Goal: Task Accomplishment & Management: Manage account settings

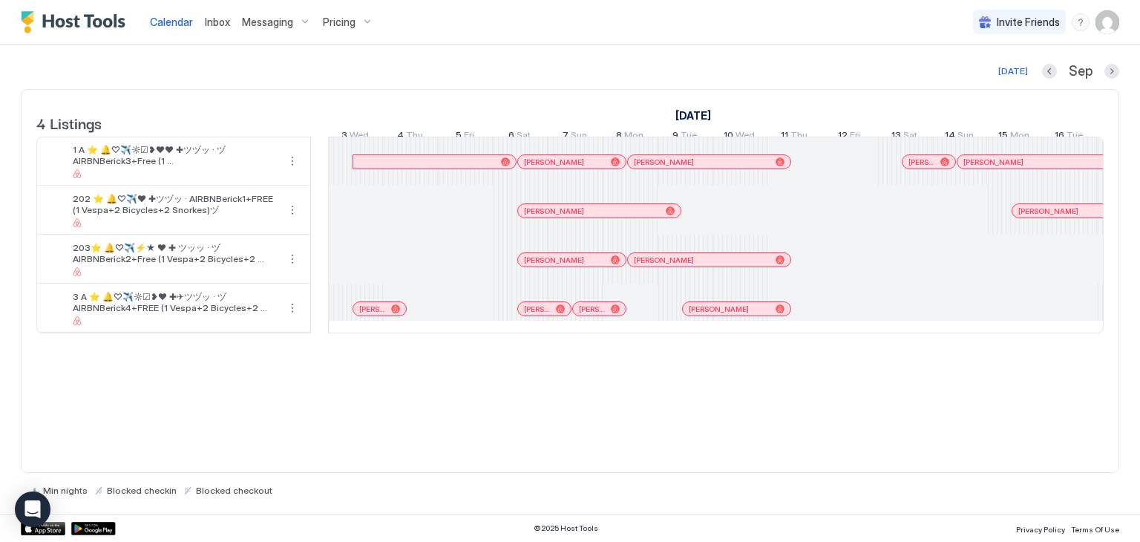
scroll to position [0, 825]
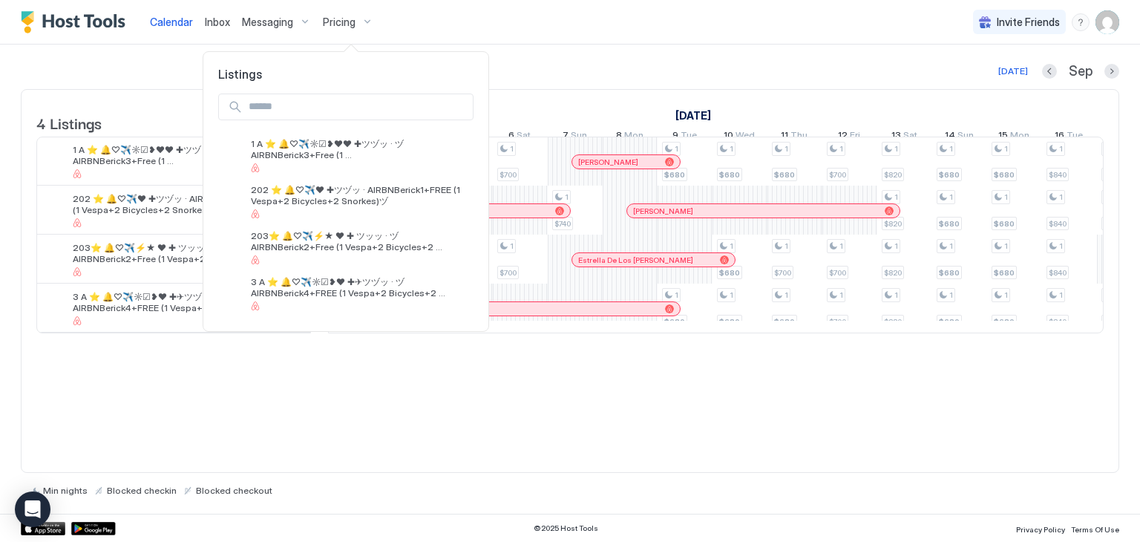
click at [279, 25] on div at bounding box center [570, 271] width 1140 height 542
click at [283, 22] on div at bounding box center [570, 271] width 1140 height 542
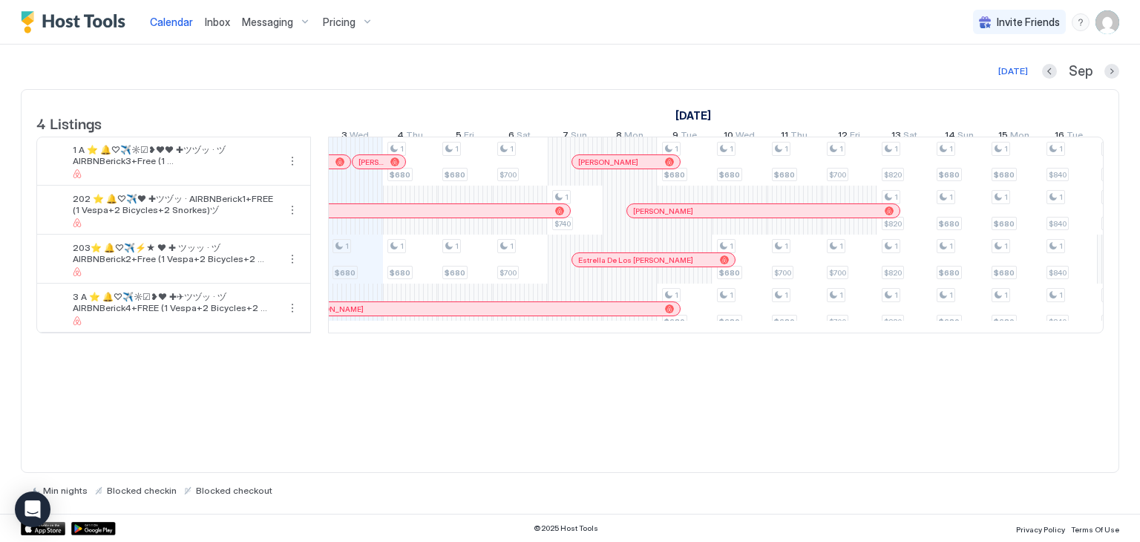
click at [283, 22] on span "Messaging" at bounding box center [267, 22] width 51 height 13
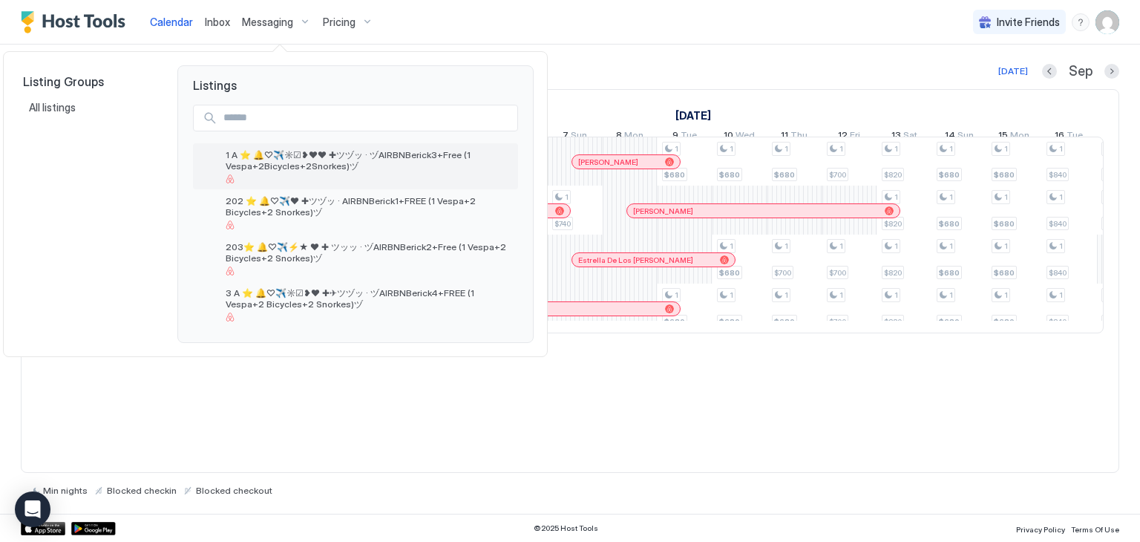
click at [380, 167] on span "1 A ⭐️ 🔔♡✈️☼☑❥❤❤ ✚ツヅッ · ヅAIRBNBerick3+Free (1 Vespa+2Bicycles+2Snorkes)ヅ" at bounding box center [369, 160] width 287 height 22
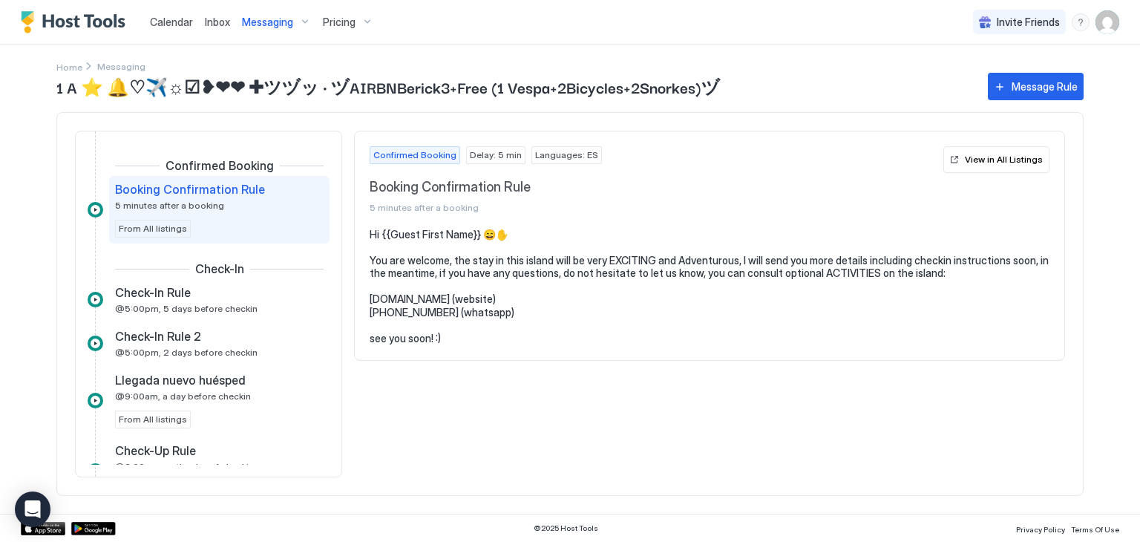
click at [271, 22] on span "Messaging" at bounding box center [267, 22] width 51 height 13
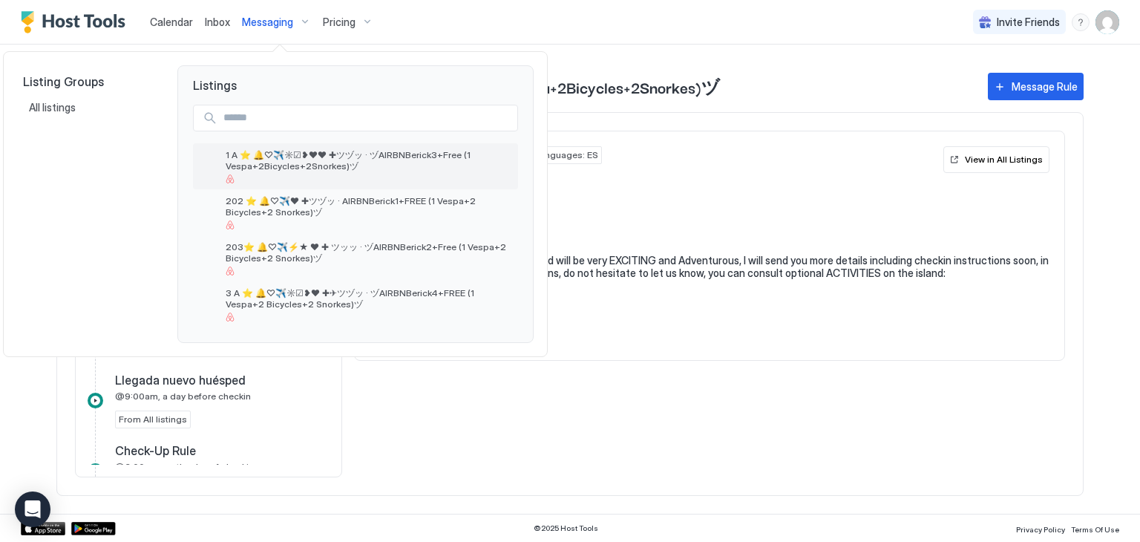
click at [344, 161] on span "1 A ⭐️ 🔔♡✈️☼☑❥❤❤ ✚ツヅッ · ヅAIRBNBerick3+Free (1 Vespa+2Bicycles+2Snorkes)ヅ" at bounding box center [369, 160] width 287 height 22
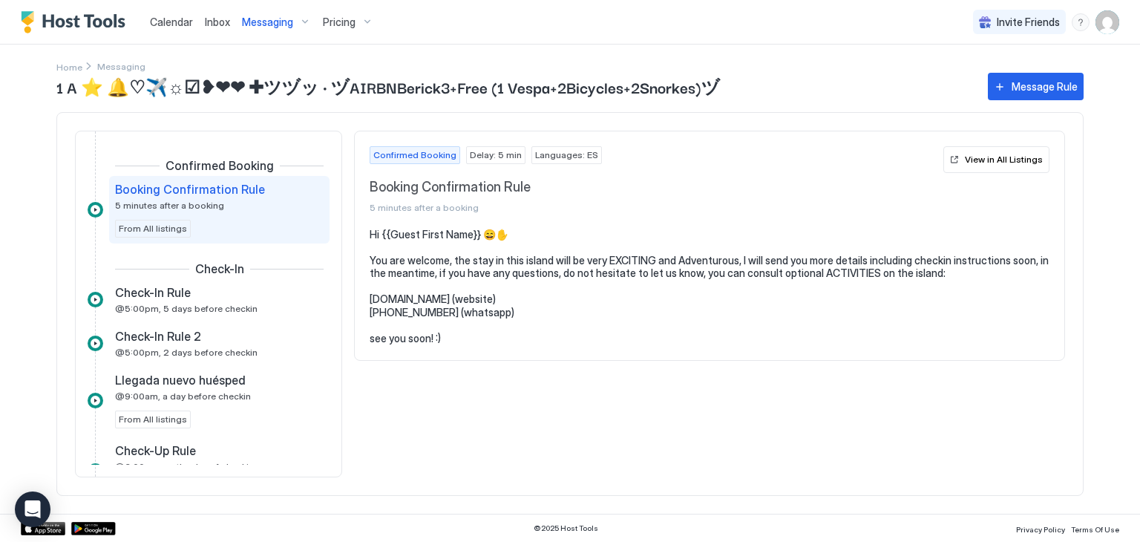
click at [335, 17] on span "Pricing" at bounding box center [339, 22] width 33 height 13
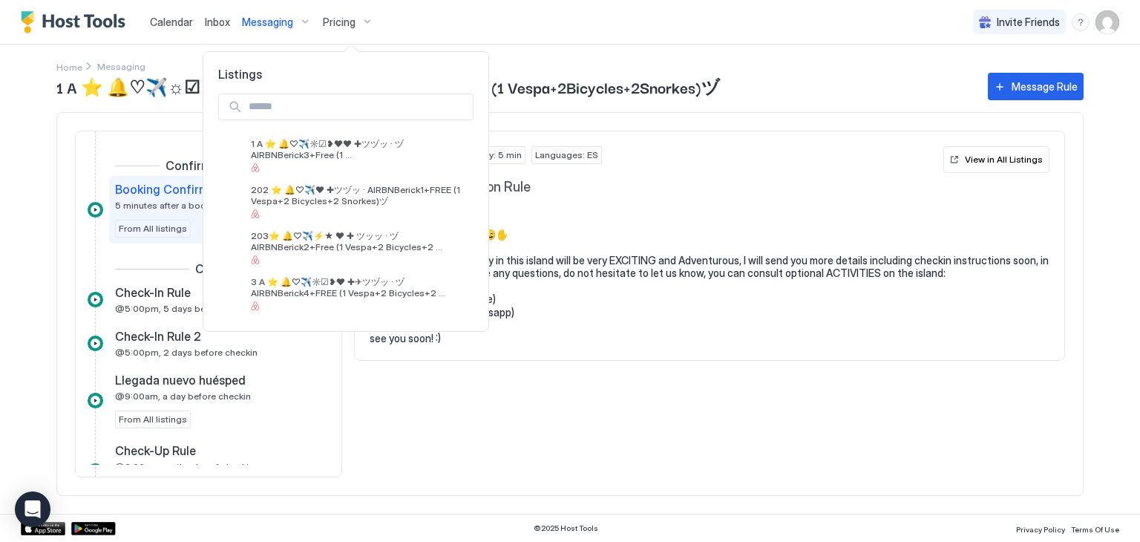
click at [277, 27] on div at bounding box center [570, 271] width 1140 height 542
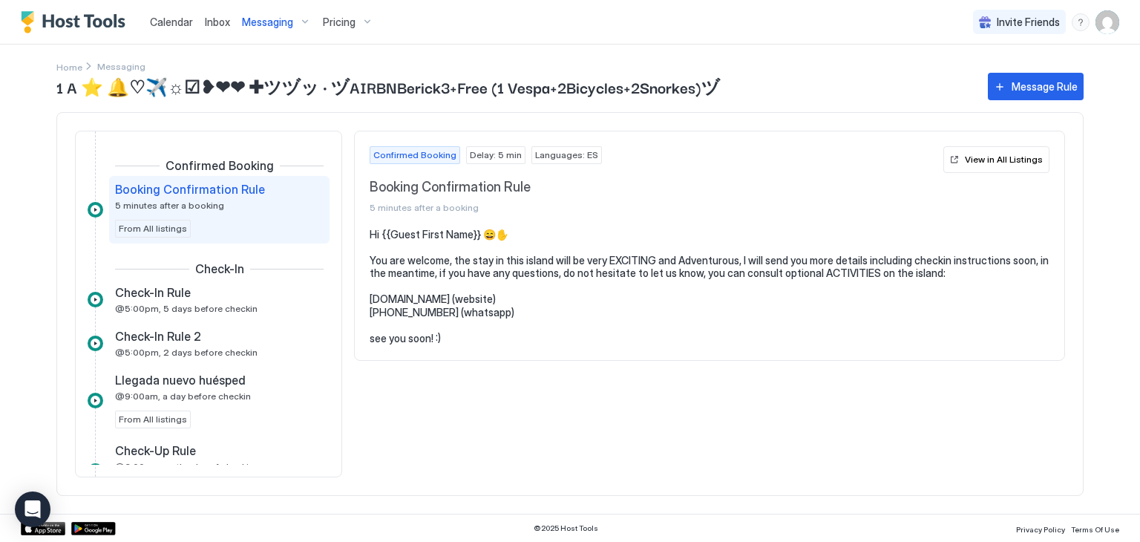
click at [277, 27] on span "Messaging" at bounding box center [267, 22] width 51 height 13
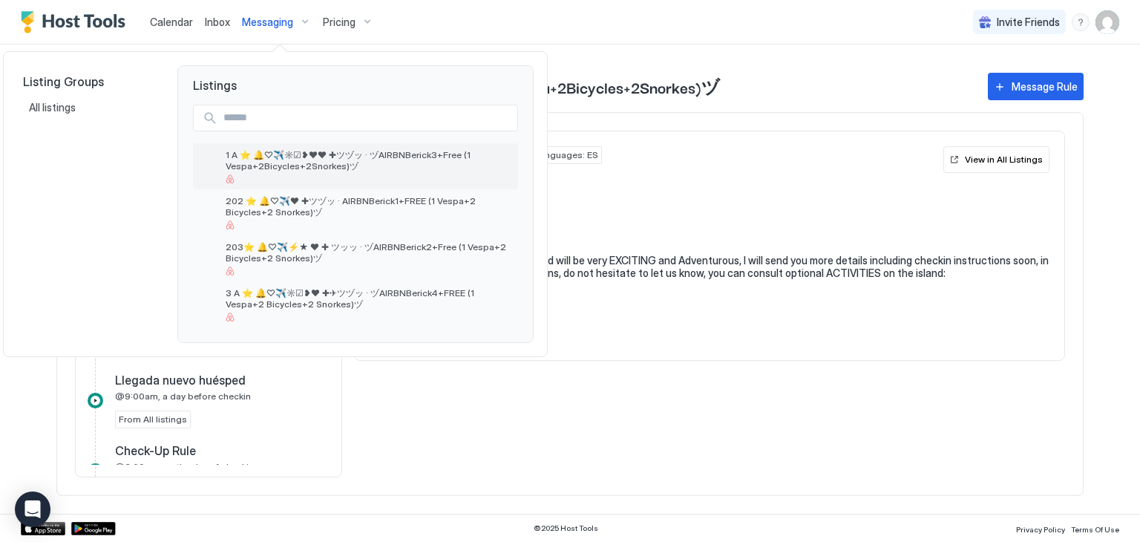
click at [350, 167] on span "1 A ⭐️ 🔔♡✈️☼☑❥❤❤ ✚ツヅッ · ヅAIRBNBerick3+Free (1 Vespa+2Bicycles+2Snorkes)ヅ" at bounding box center [369, 160] width 287 height 22
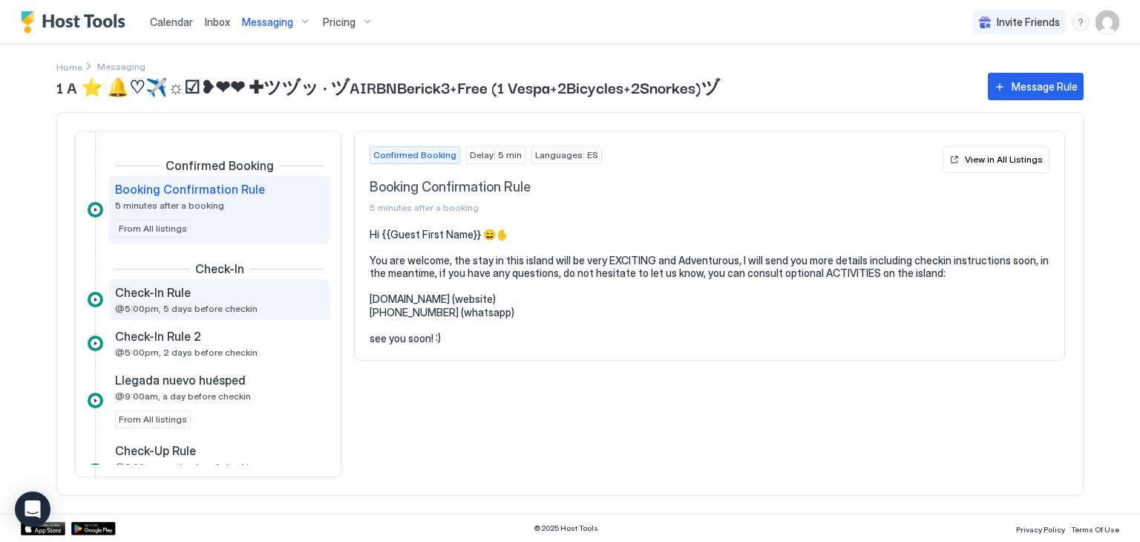
click at [254, 299] on div "Check-In Rule" at bounding box center [209, 292] width 188 height 15
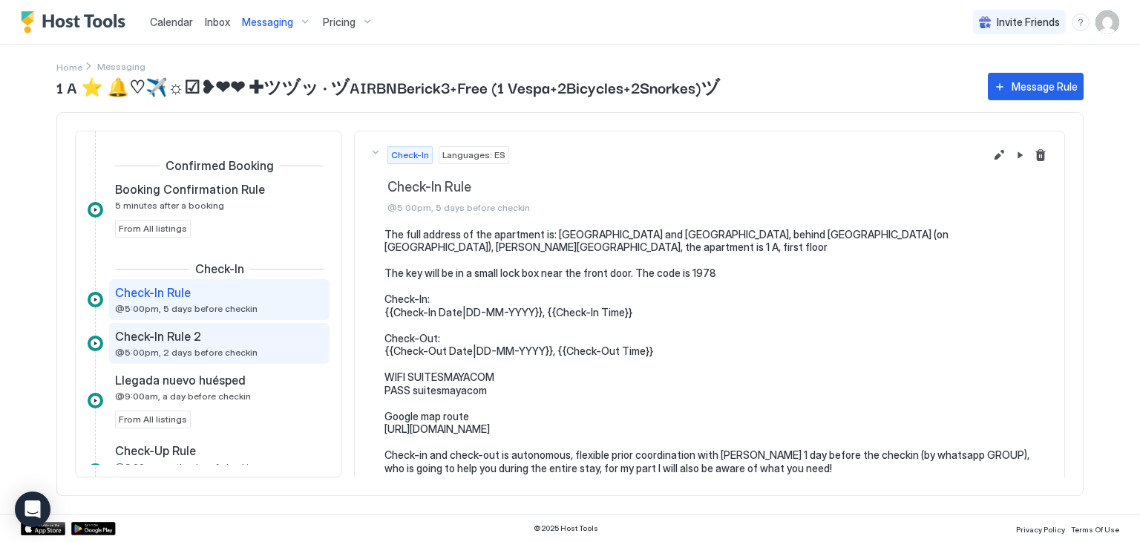
click at [256, 331] on div "Check-In Rule 2" at bounding box center [209, 336] width 188 height 15
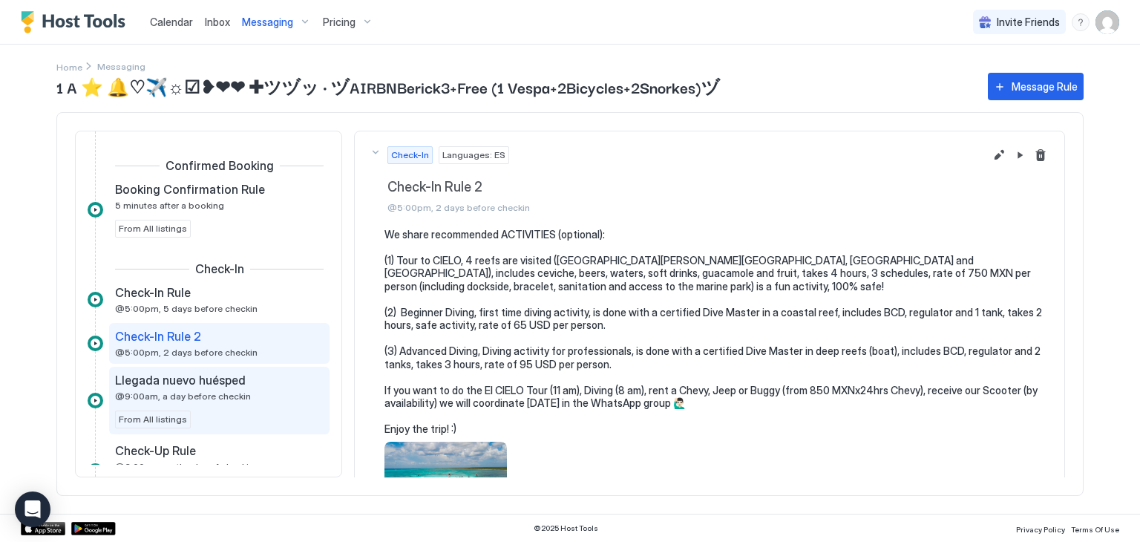
click at [249, 374] on div "Llegada nuevo huésped" at bounding box center [209, 380] width 188 height 15
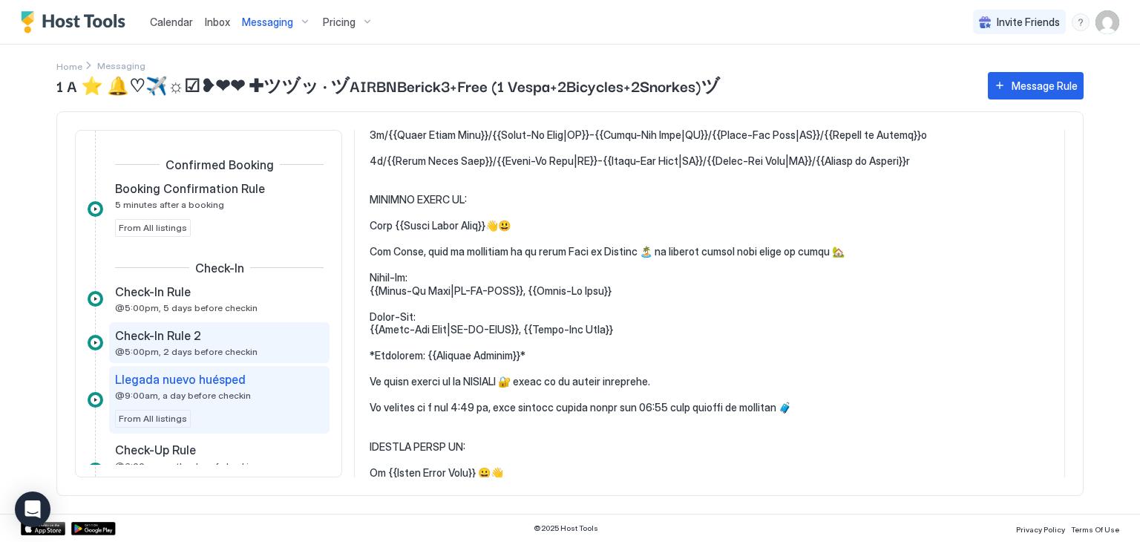
scroll to position [148, 0]
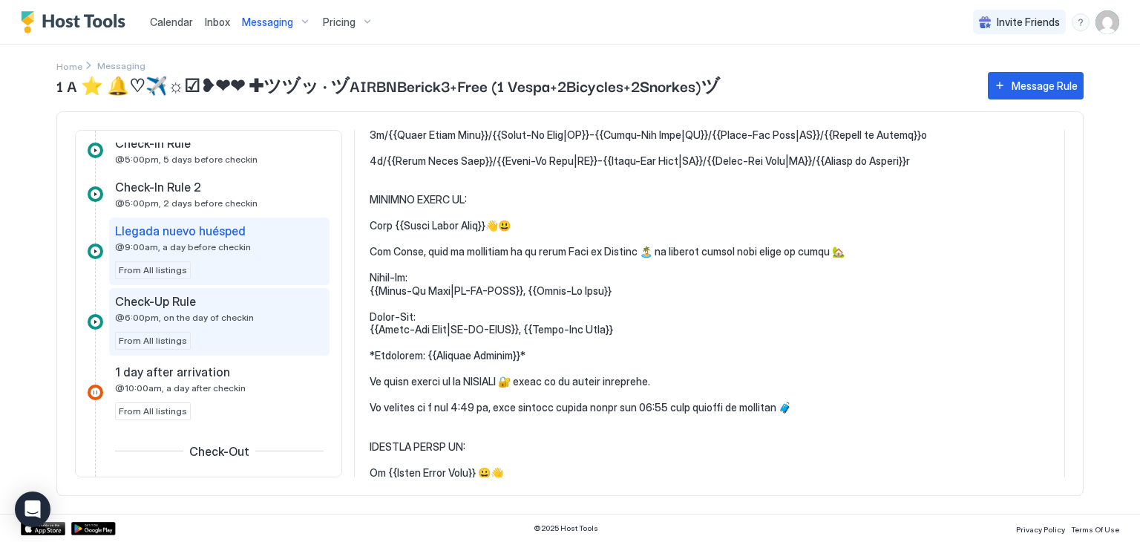
click at [214, 319] on span "@6:00pm, on the day of checkin" at bounding box center [184, 317] width 139 height 11
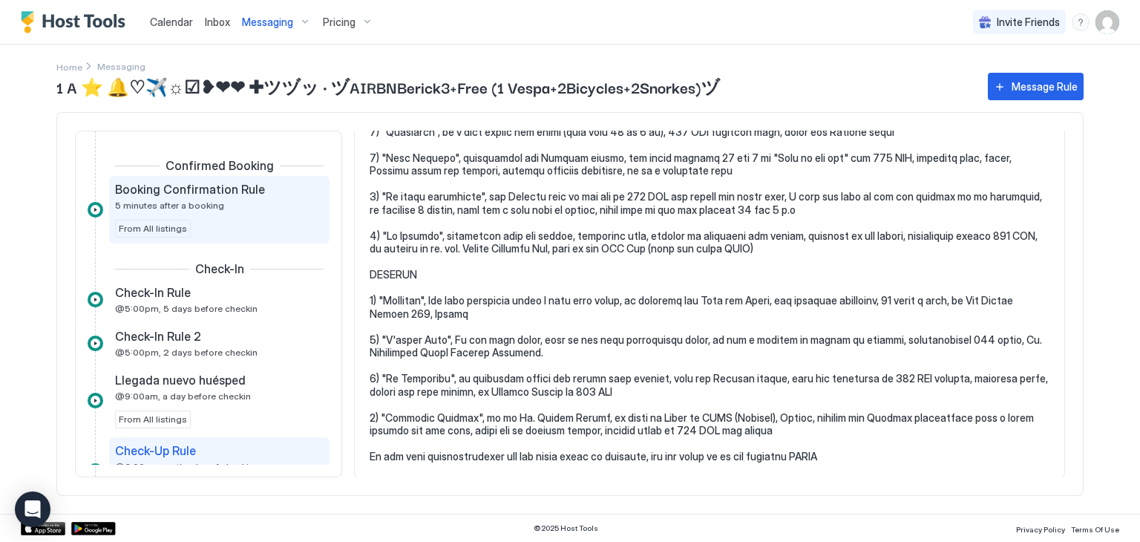
click at [214, 192] on span "Booking Confirmation Rule" at bounding box center [190, 189] width 150 height 15
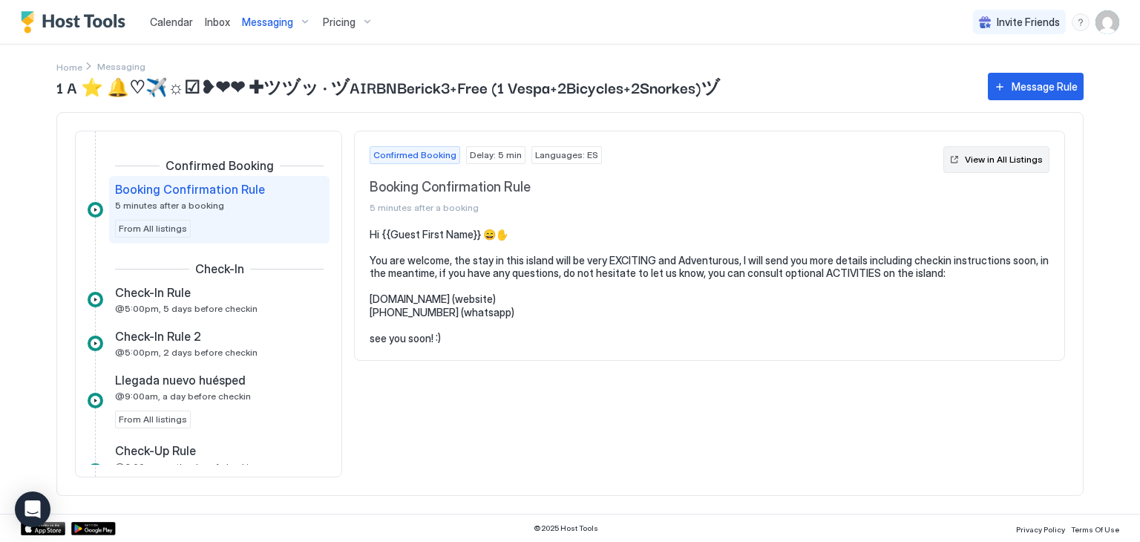
click at [989, 160] on div "View in All Listings" at bounding box center [1004, 159] width 78 height 13
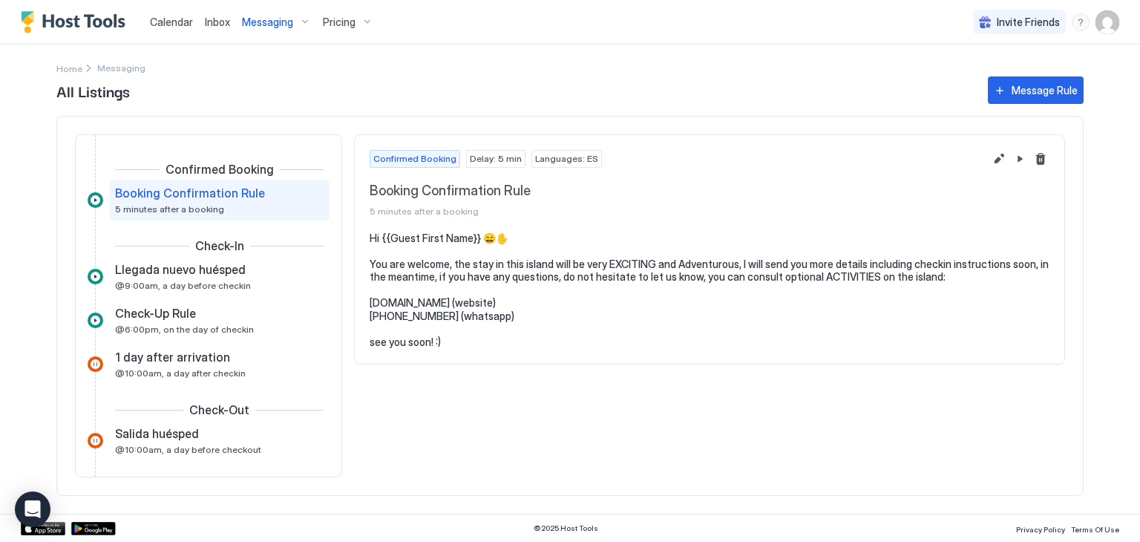
click at [221, 22] on span "Inbox" at bounding box center [217, 22] width 25 height 13
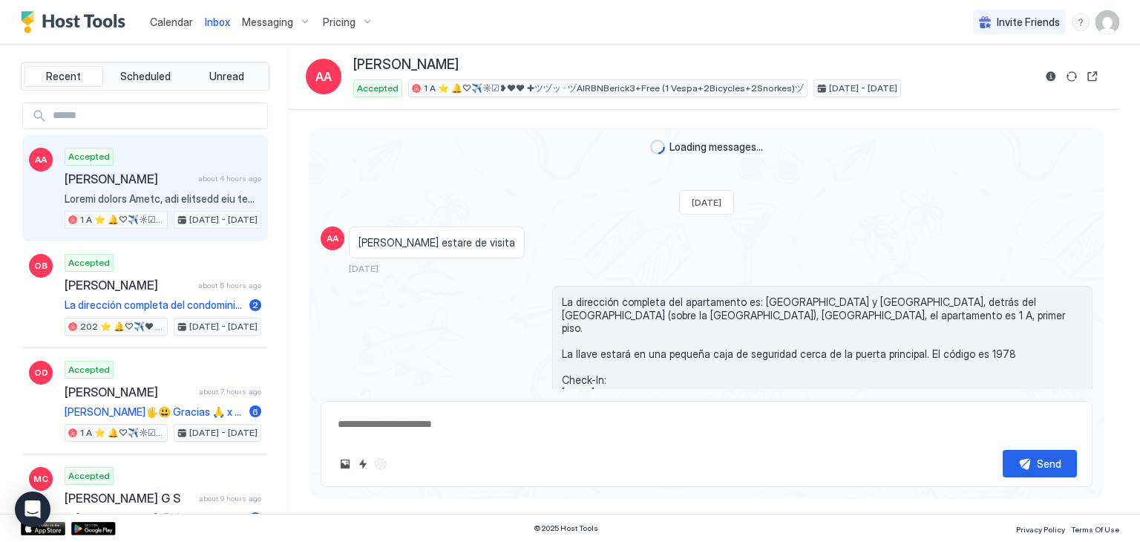
scroll to position [2318, 0]
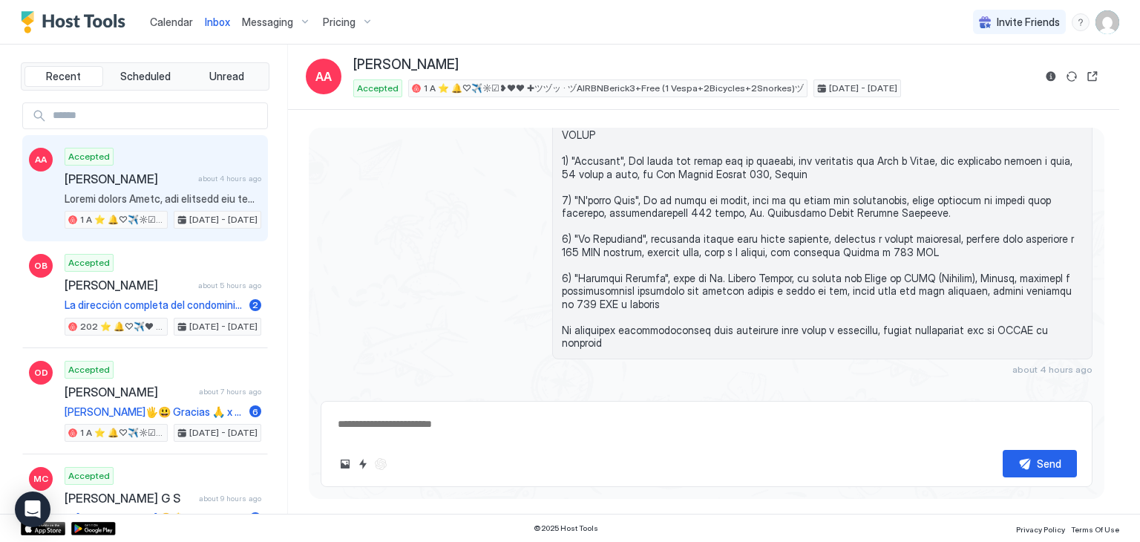
click at [179, 19] on span "Calendar" at bounding box center [171, 22] width 43 height 13
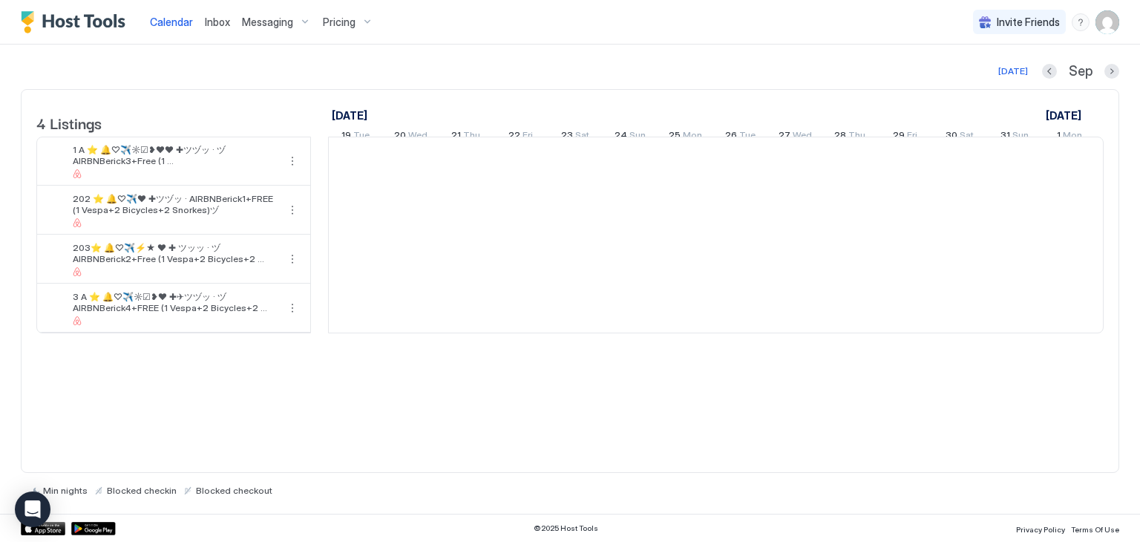
scroll to position [0, 825]
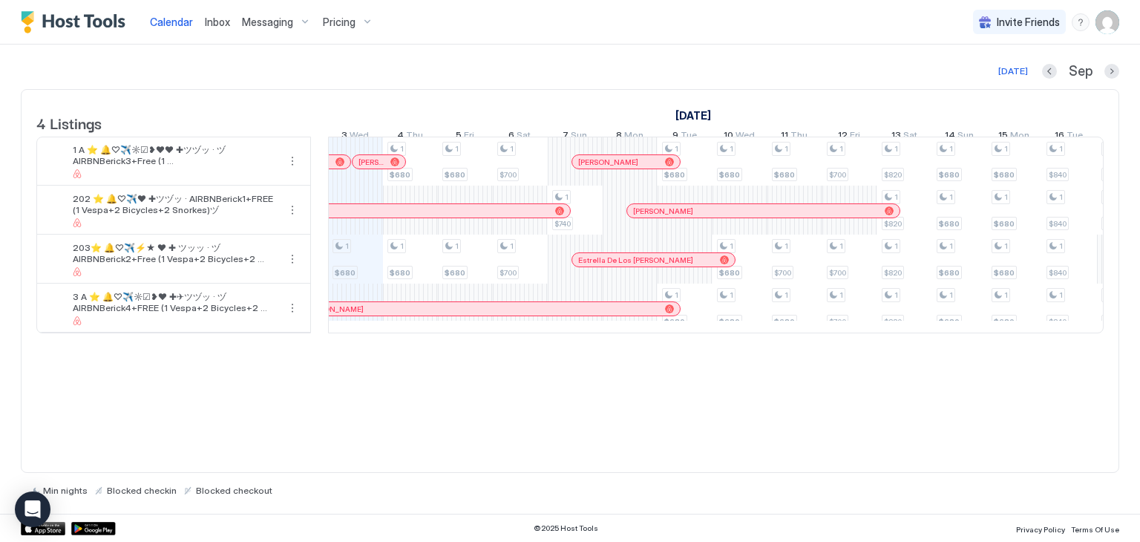
click at [285, 19] on span "Messaging" at bounding box center [267, 22] width 51 height 13
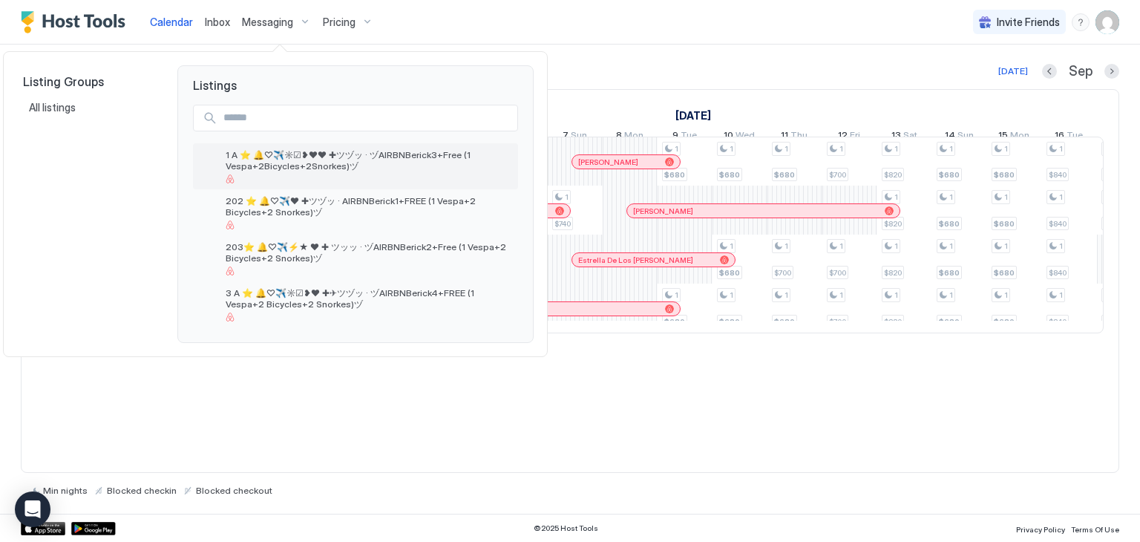
click at [376, 161] on span "1 A ⭐️ 🔔♡✈️☼☑❥❤❤ ✚ツヅッ · ヅAIRBNBerick3+Free (1 Vespa+2Bicycles+2Snorkes)ヅ" at bounding box center [369, 160] width 287 height 22
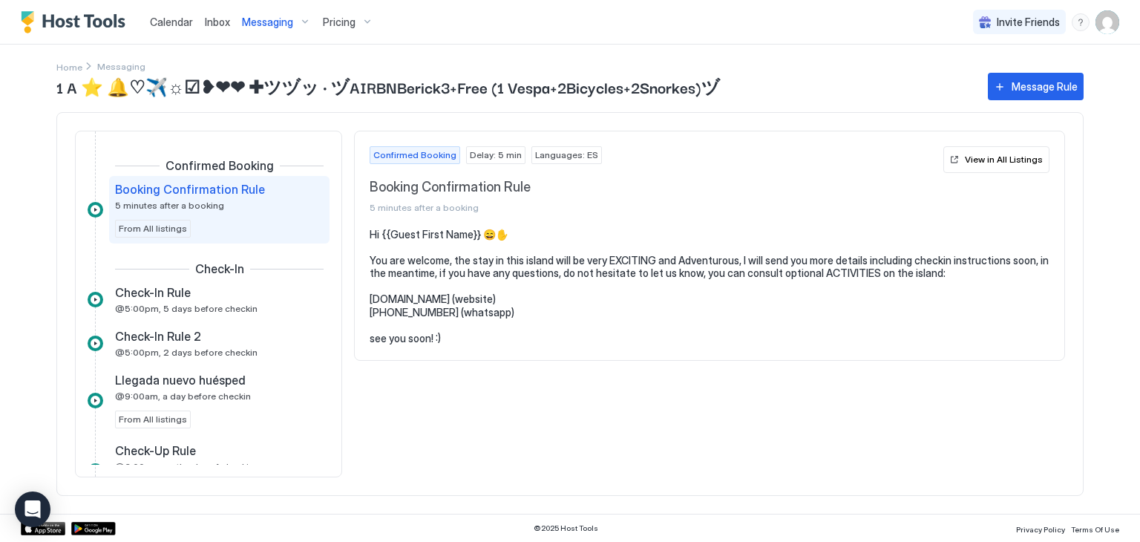
click at [1108, 26] on img "User profile" at bounding box center [1108, 22] width 24 height 24
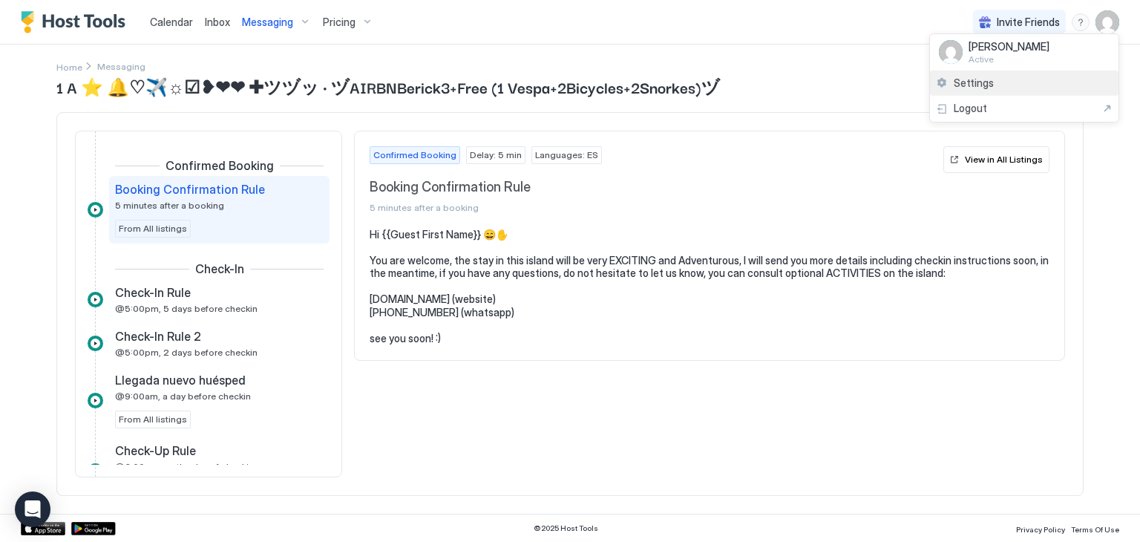
click at [1013, 87] on div "Settings" at bounding box center [1024, 84] width 189 height 26
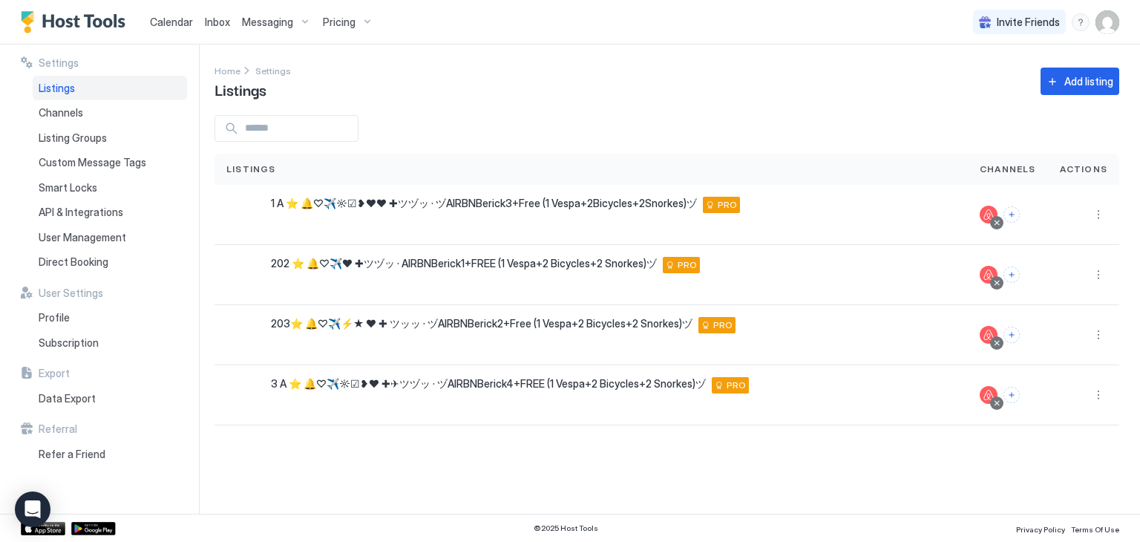
click at [267, 22] on span "Messaging" at bounding box center [267, 22] width 51 height 13
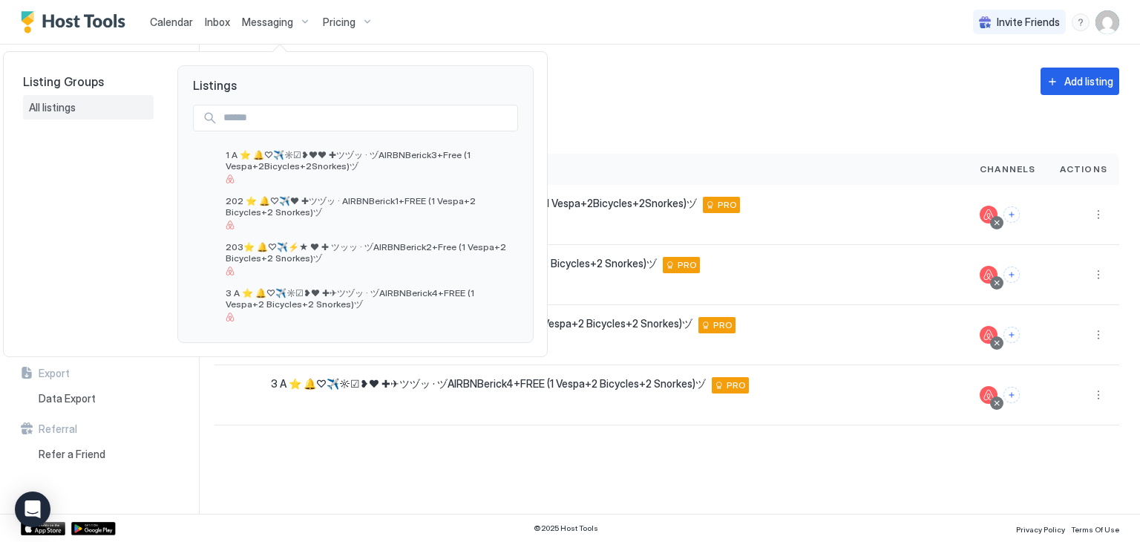
click at [84, 105] on div "All listings" at bounding box center [88, 107] width 119 height 13
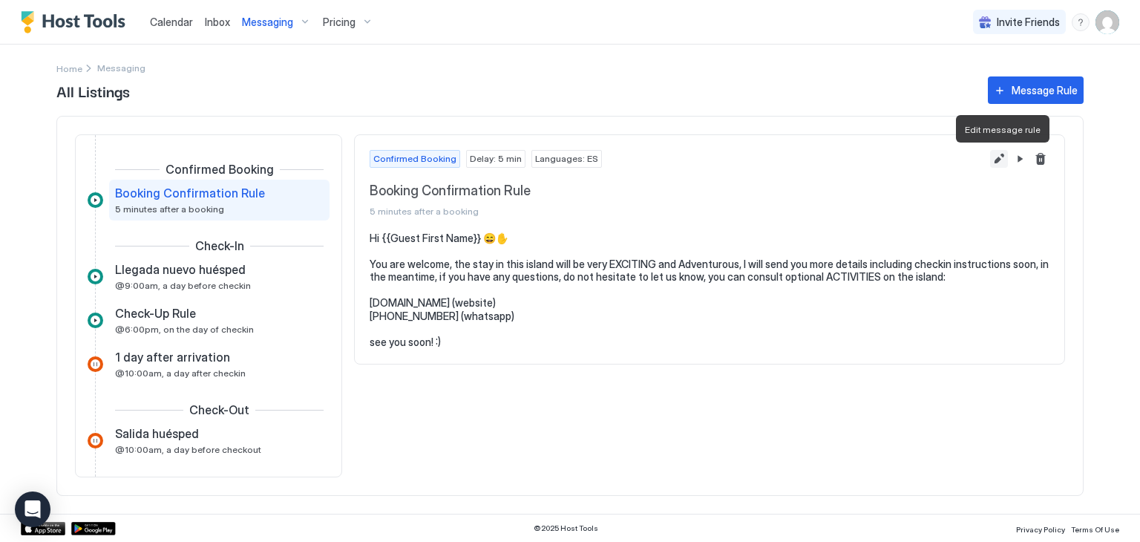
click at [1007, 160] on button "Edit message rule" at bounding box center [999, 159] width 18 height 18
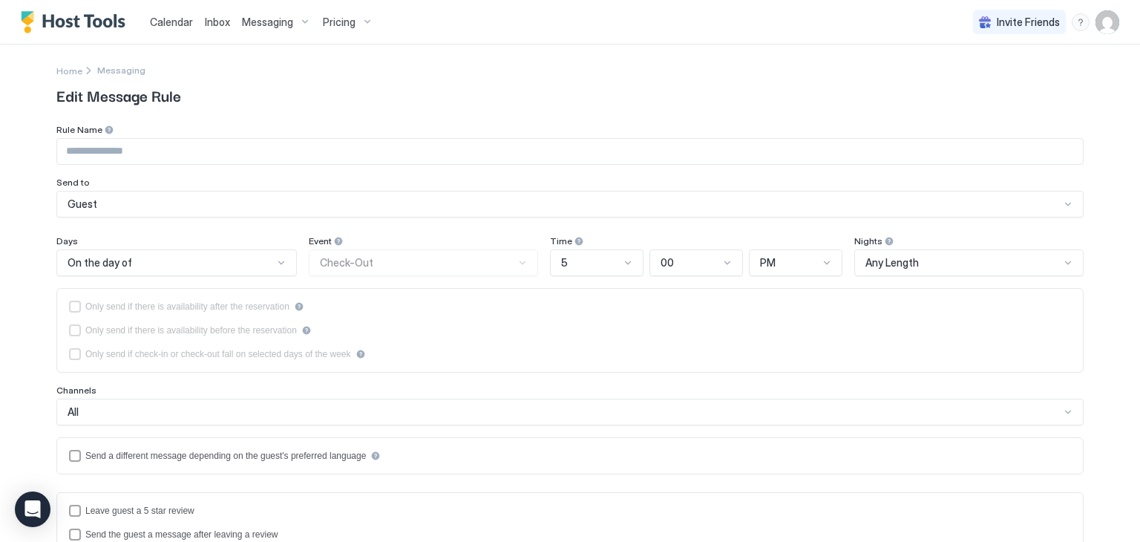
type input "**********"
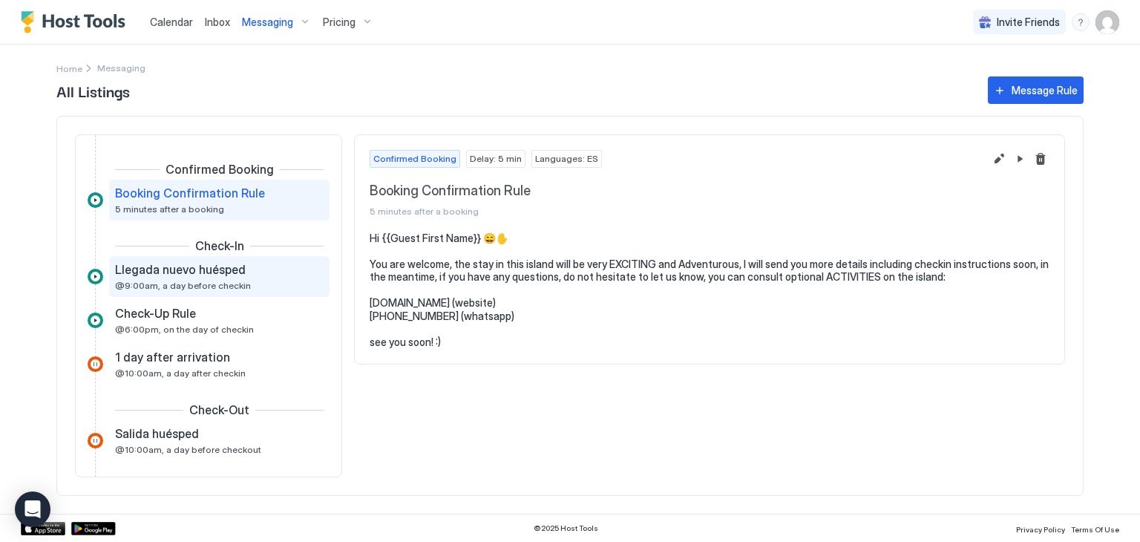
click at [267, 269] on div "Llegada nuevo huésped" at bounding box center [209, 269] width 188 height 15
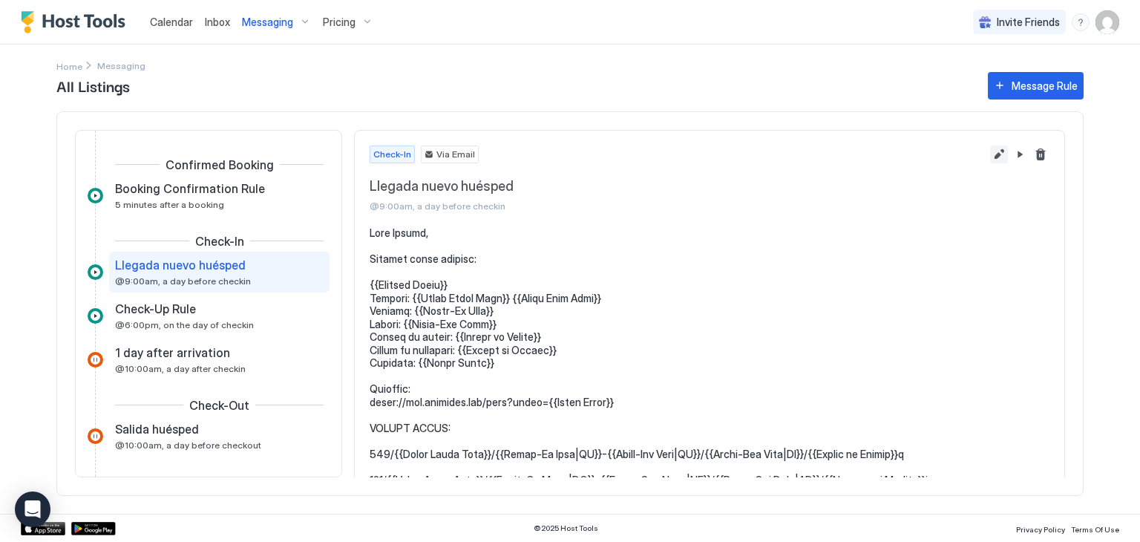
click at [991, 154] on button "Edit message rule" at bounding box center [999, 155] width 18 height 18
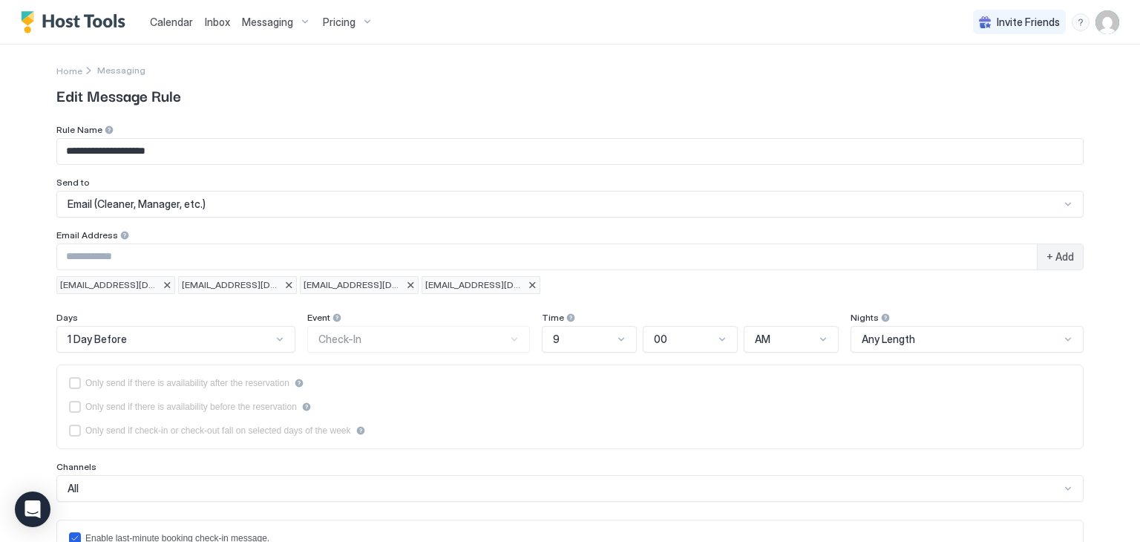
click at [273, 22] on span "Messaging" at bounding box center [267, 22] width 51 height 13
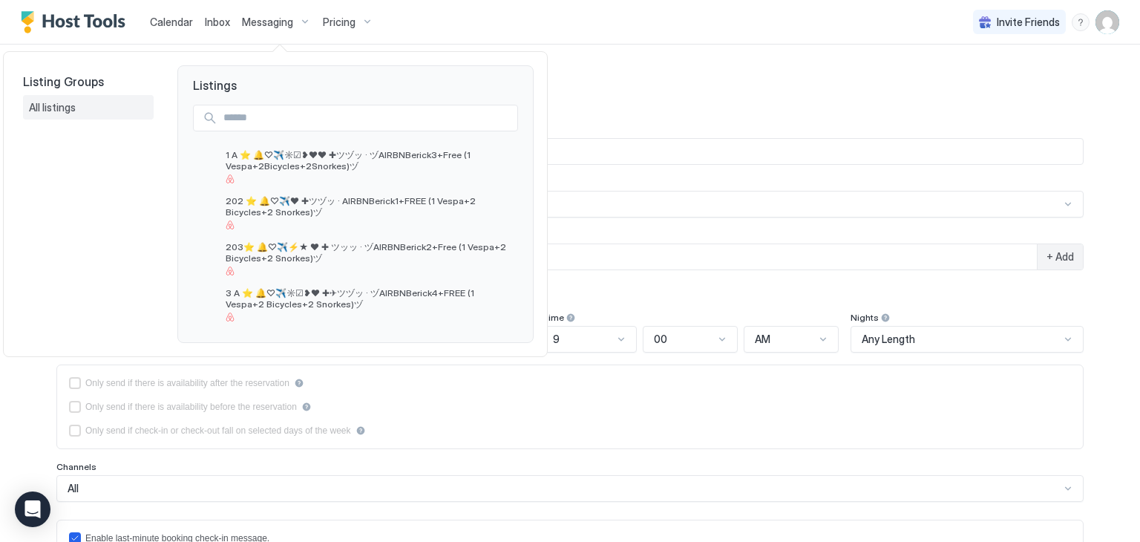
click at [71, 108] on span "All listings" at bounding box center [53, 107] width 49 height 13
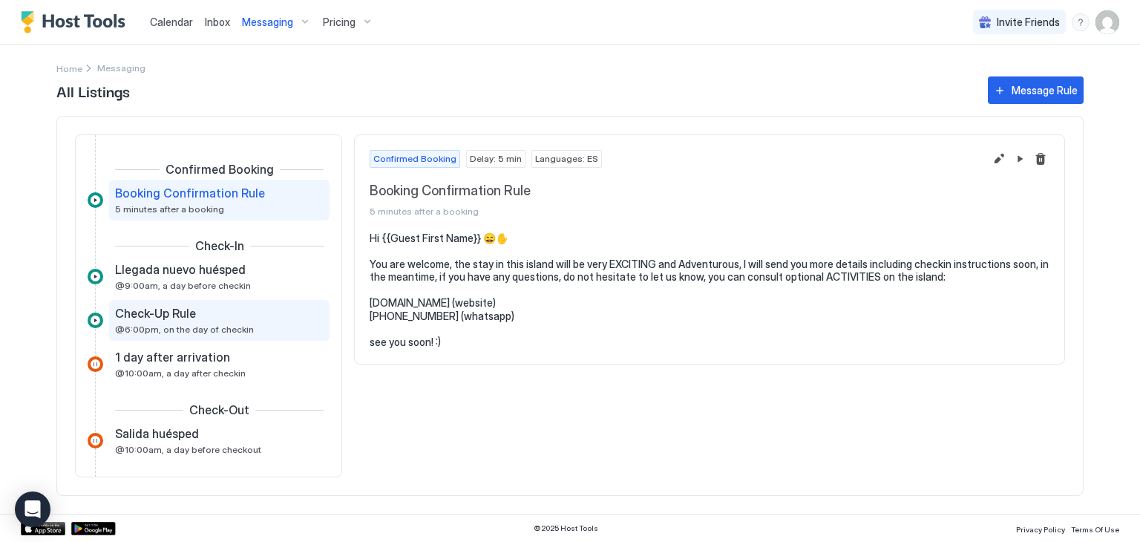
click at [218, 327] on span "@6:00pm, on the day of checkin" at bounding box center [184, 329] width 139 height 11
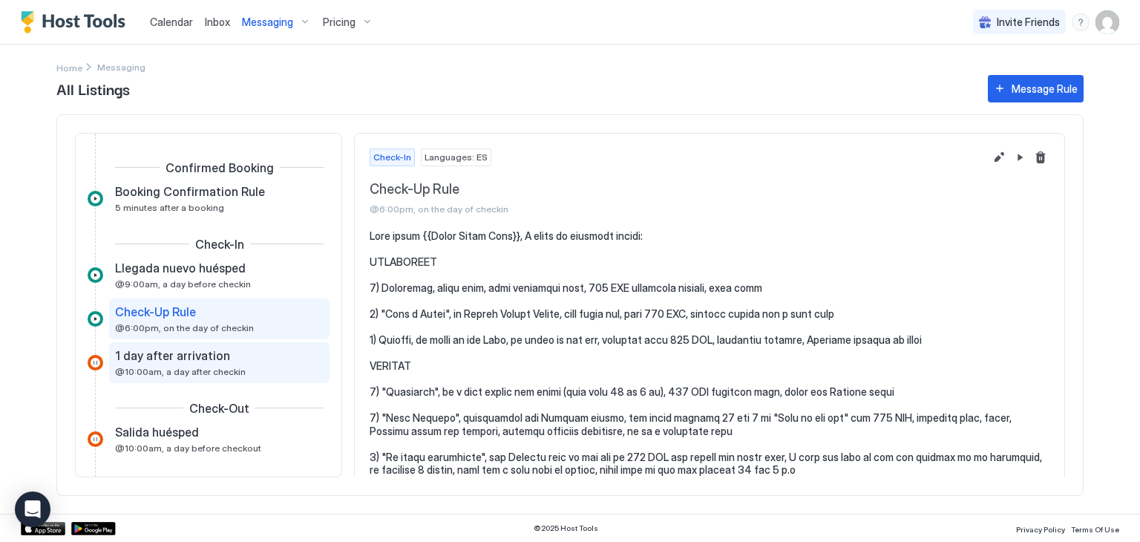
click at [240, 353] on div "1 day after arrivation" at bounding box center [209, 355] width 188 height 15
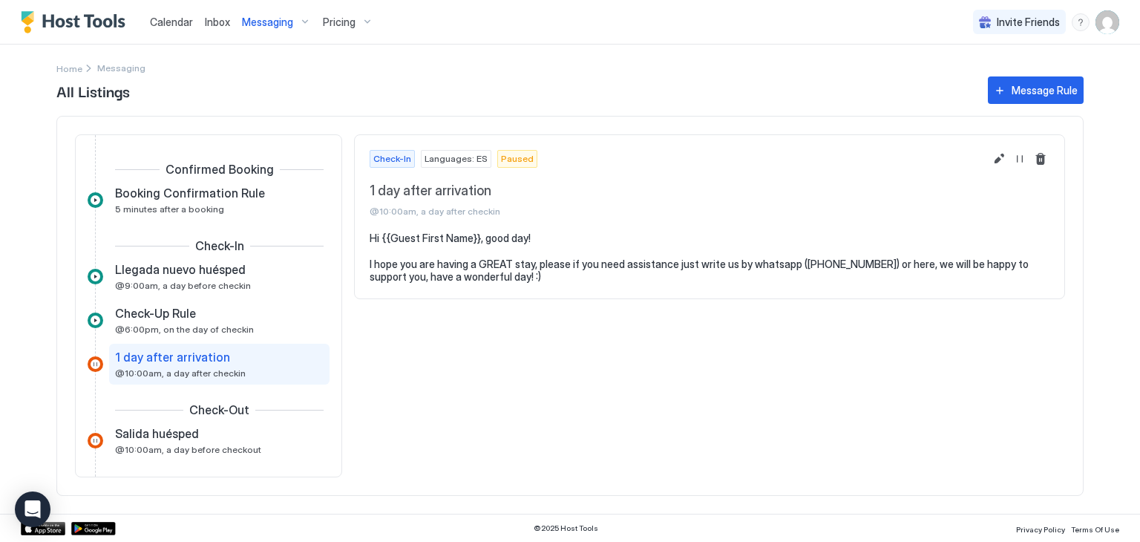
click at [258, 25] on span "Messaging" at bounding box center [267, 22] width 51 height 13
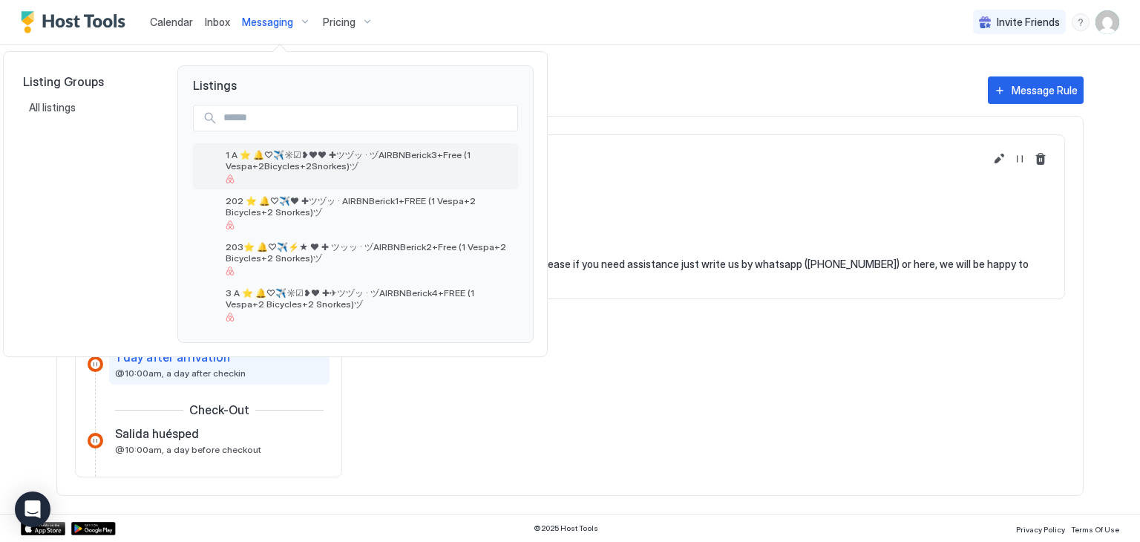
click at [359, 161] on span "1 A ⭐️ 🔔♡✈️☼☑❥❤❤ ✚ツヅッ · ヅAIRBNBerick3+Free (1 Vespa+2Bicycles+2Snorkes)ヅ" at bounding box center [369, 160] width 287 height 22
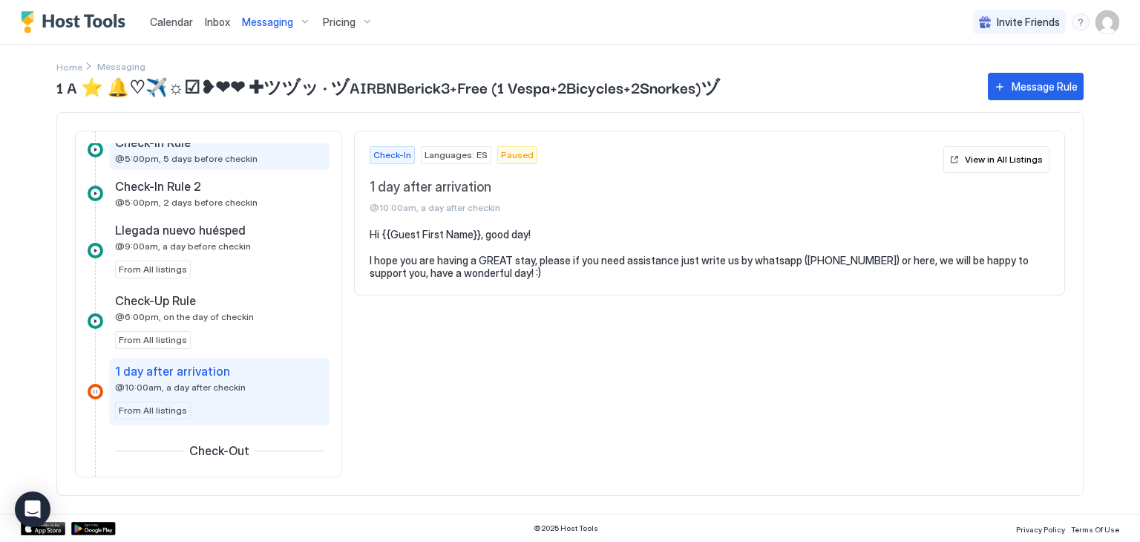
scroll to position [223, 0]
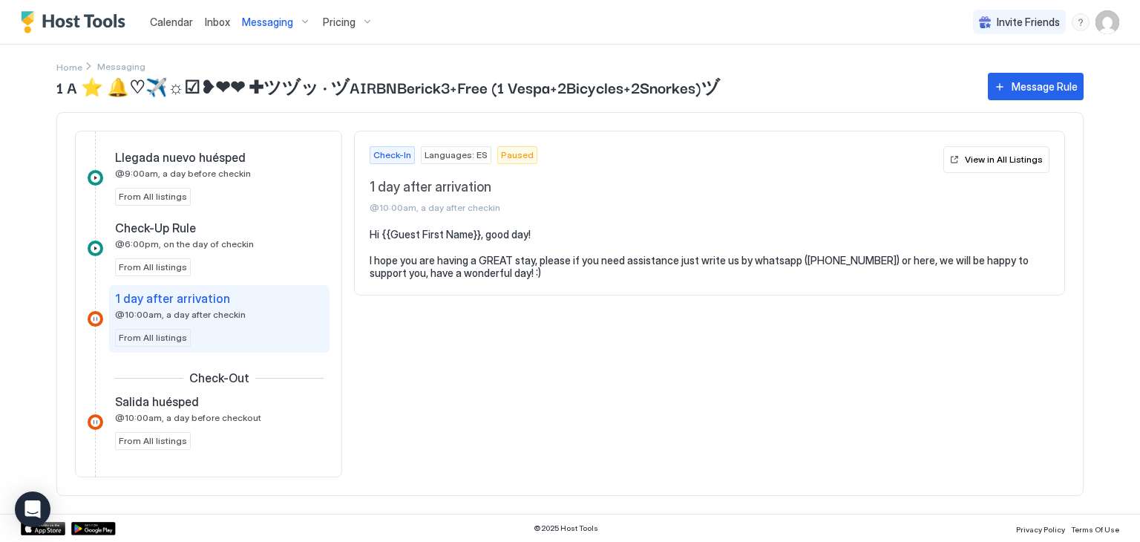
click at [258, 312] on div "1 day after arrivation @10:00am, a day after checkin" at bounding box center [209, 305] width 188 height 29
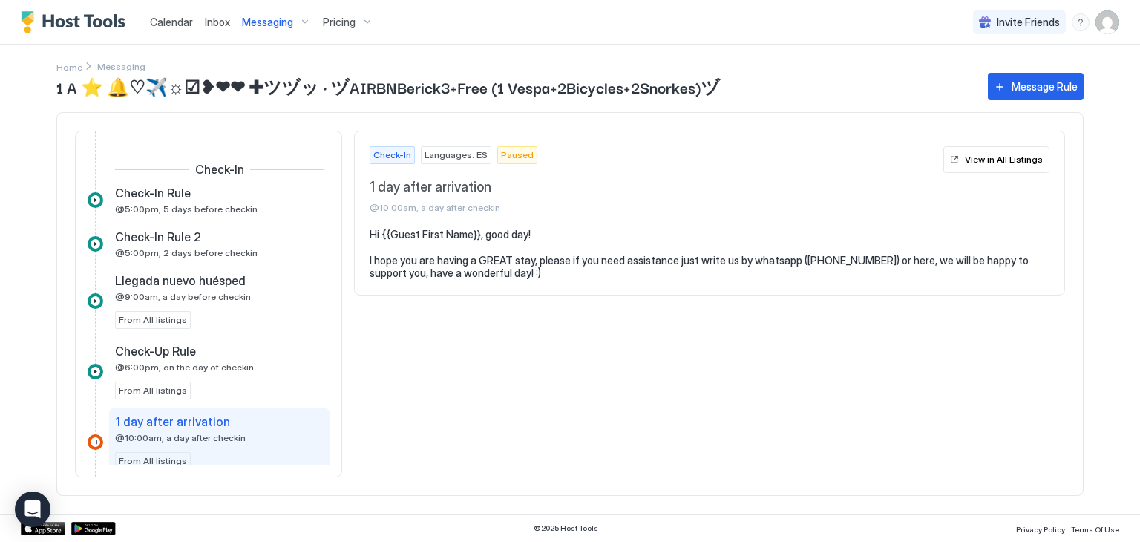
scroll to position [74, 0]
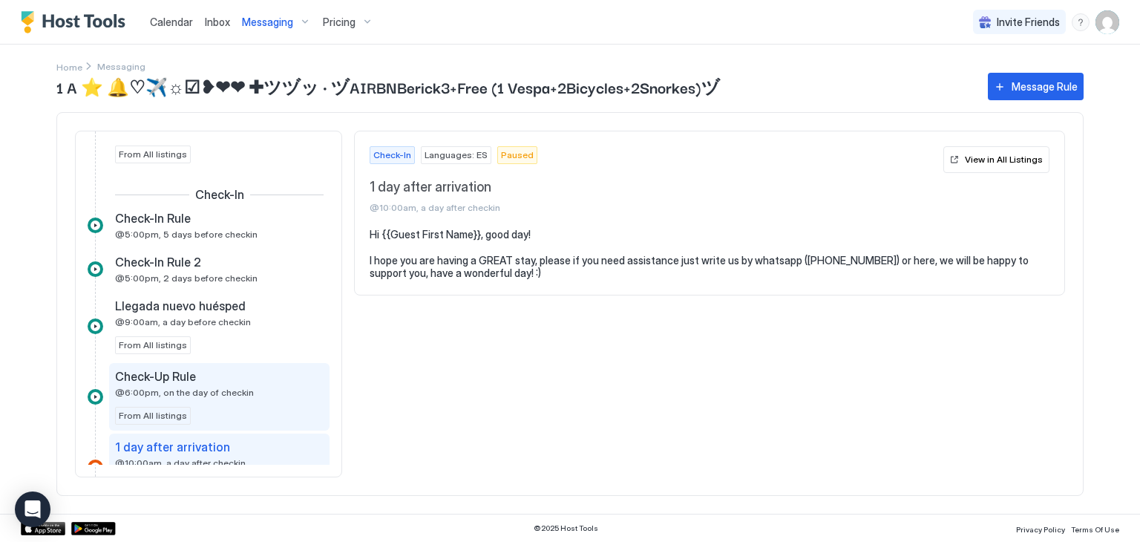
click at [249, 390] on div "Check-Up Rule @6:00pm, on the day of checkin" at bounding box center [209, 383] width 188 height 29
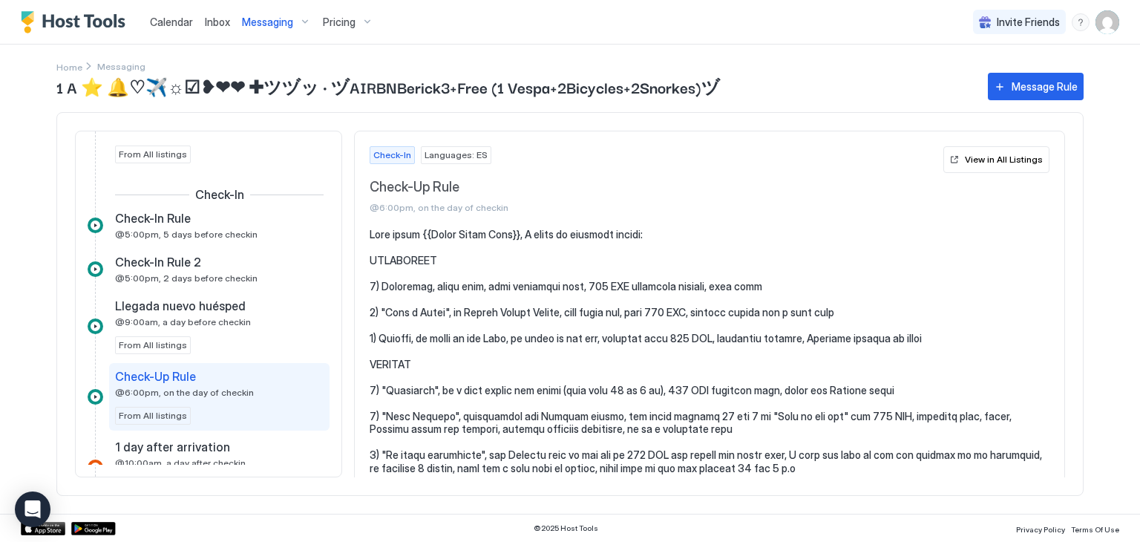
click at [465, 156] on span "Languages: ES" at bounding box center [456, 154] width 63 height 13
click at [503, 234] on pre at bounding box center [710, 475] width 680 height 494
click at [498, 235] on pre at bounding box center [710, 475] width 680 height 494
click at [989, 163] on div "View in All Listings" at bounding box center [1004, 159] width 78 height 13
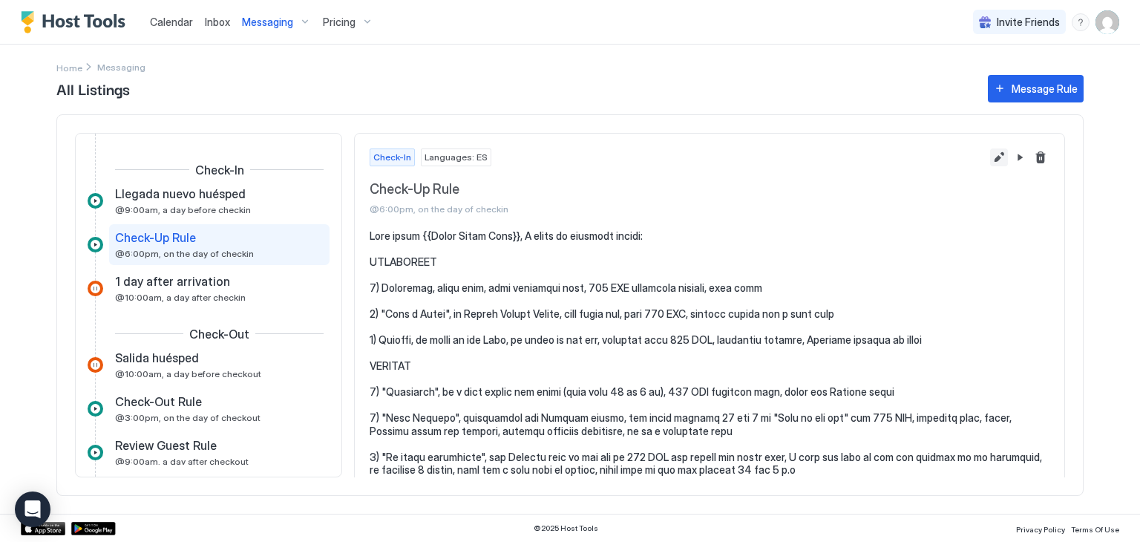
click at [990, 160] on button "Edit message rule" at bounding box center [999, 157] width 18 height 18
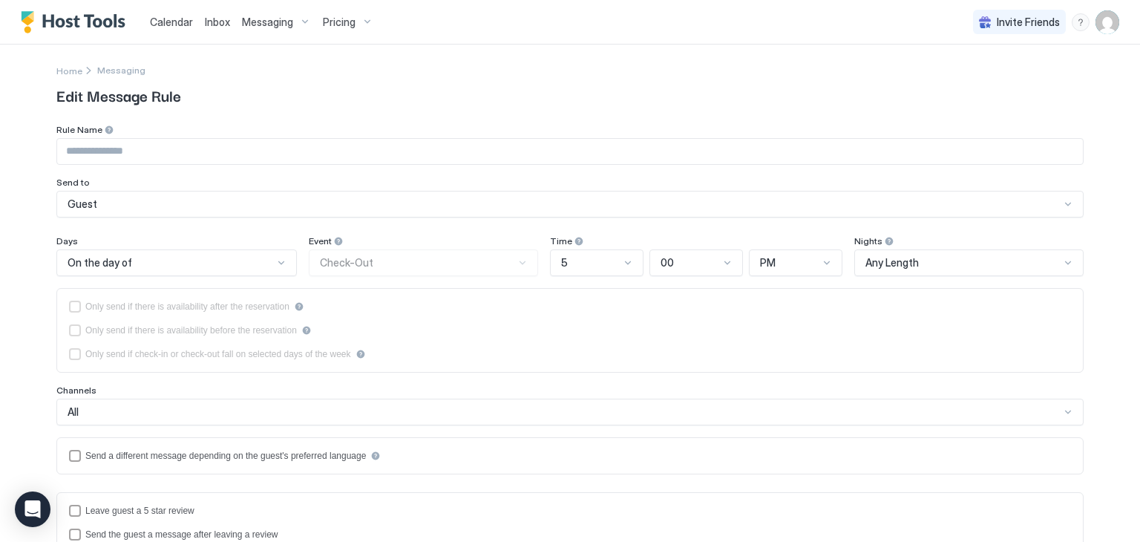
type input "**********"
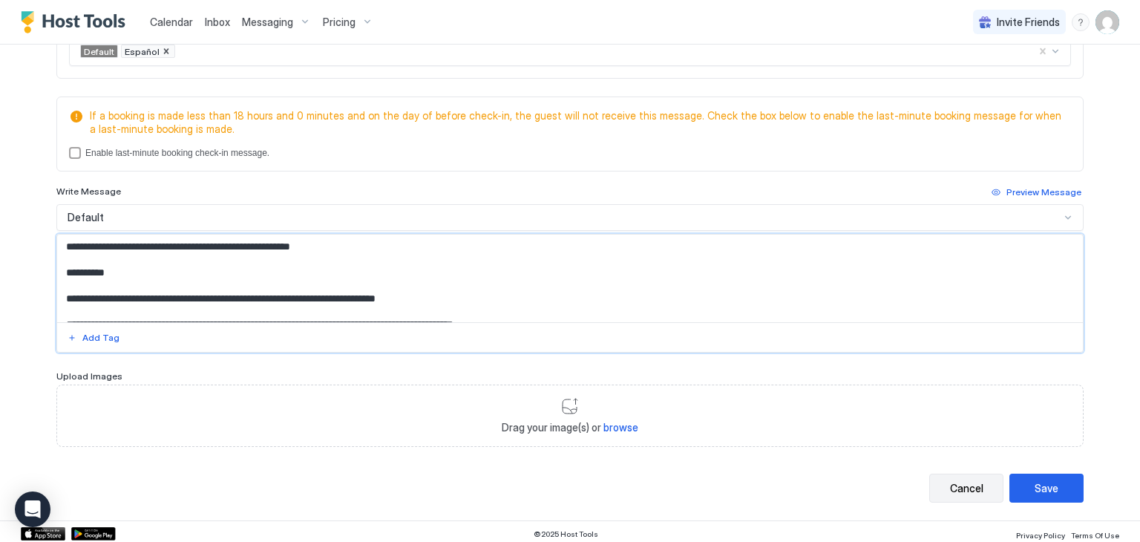
click at [973, 486] on div "Cancel" at bounding box center [966, 488] width 33 height 16
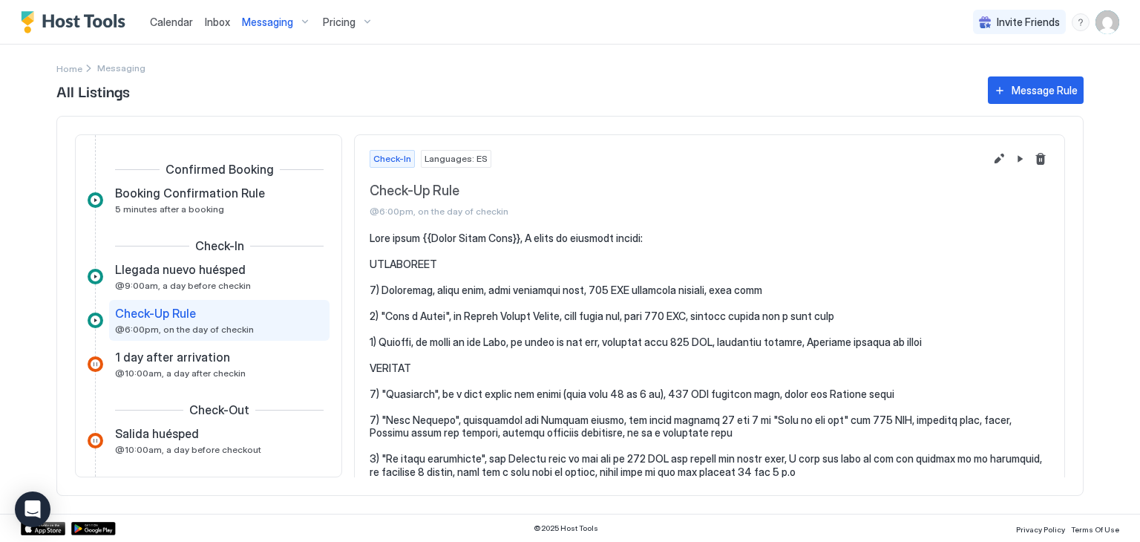
scroll to position [14, 0]
